Goal: Task Accomplishment & Management: Use online tool/utility

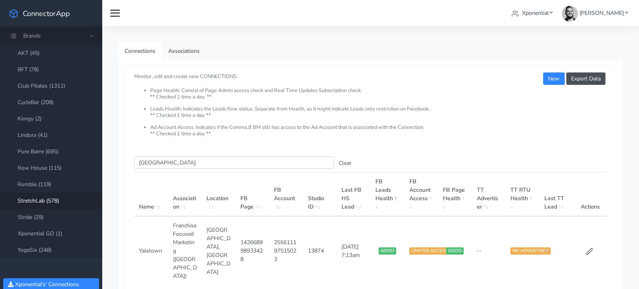
scroll to position [42, 0]
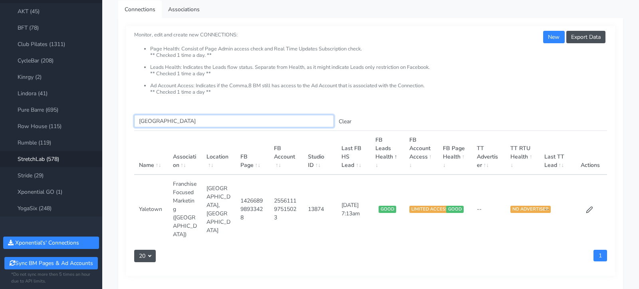
click at [152, 119] on input "[GEOGRAPHIC_DATA]" at bounding box center [234, 121] width 200 height 12
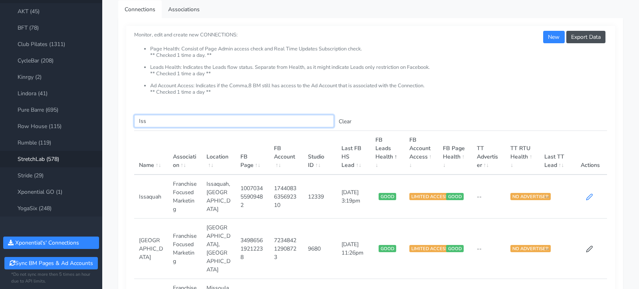
type input "Iss"
click at [588, 196] on icon at bounding box center [589, 196] width 7 height 7
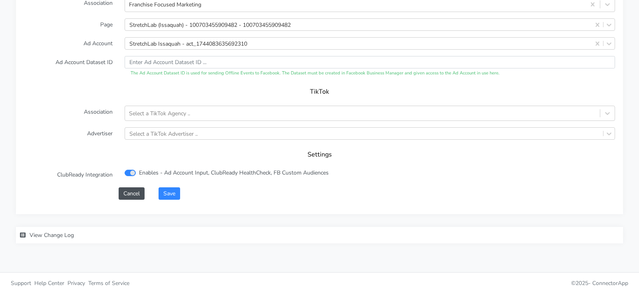
scroll to position [866, 0]
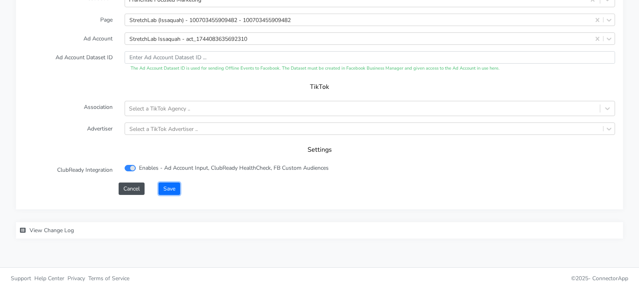
click at [173, 185] on button "Save" at bounding box center [170, 188] width 22 height 12
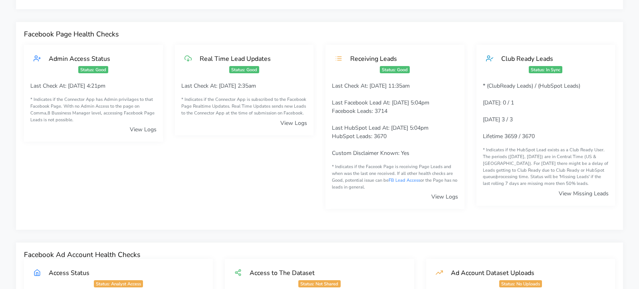
scroll to position [57, 0]
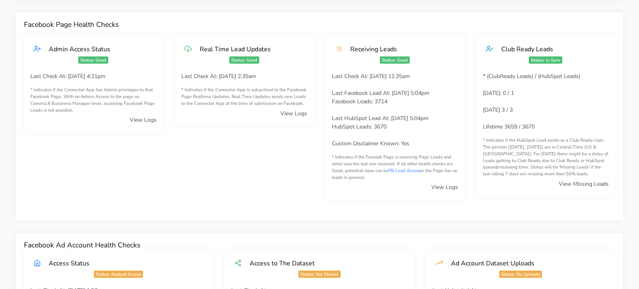
click at [567, 183] on link "View Missing Leads" at bounding box center [584, 184] width 50 height 8
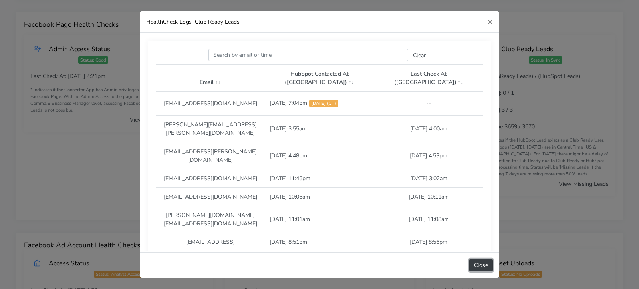
click at [478, 261] on button "Close" at bounding box center [482, 265] width 24 height 12
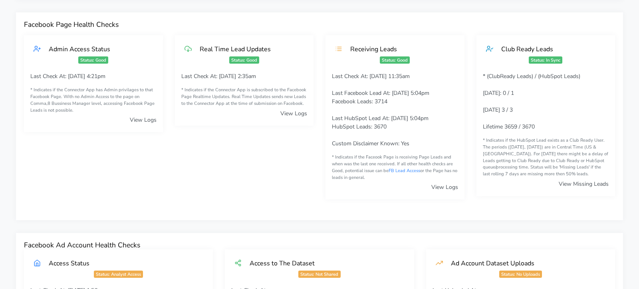
scroll to position [0, 0]
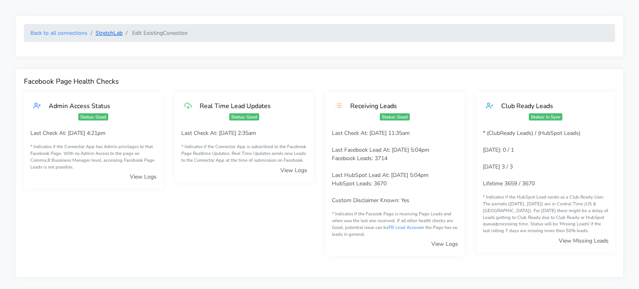
click at [109, 33] on link "StretchLab" at bounding box center [109, 33] width 27 height 8
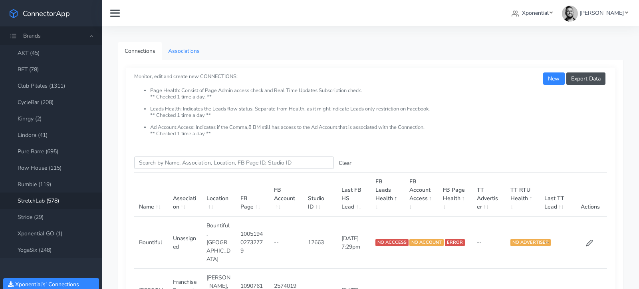
click at [176, 58] on link "Associations" at bounding box center [184, 51] width 44 height 18
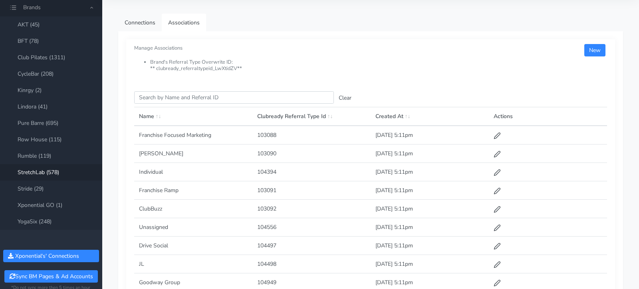
scroll to position [39, 0]
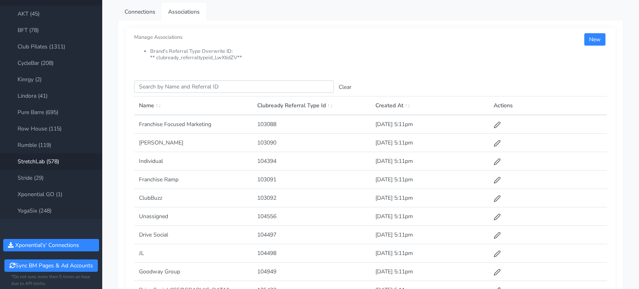
click at [272, 120] on td "103088" at bounding box center [312, 124] width 118 height 19
copy td "103088"
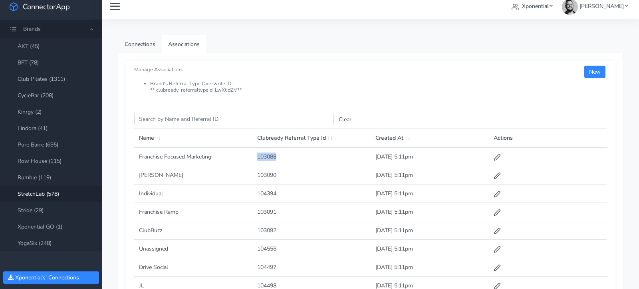
scroll to position [0, 0]
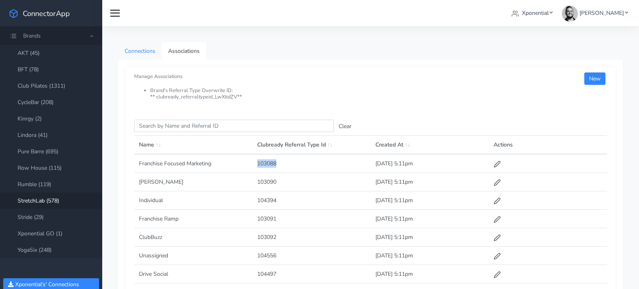
click at [139, 48] on link "Connections" at bounding box center [140, 51] width 44 height 18
